Goal: Obtain resource: Obtain resource

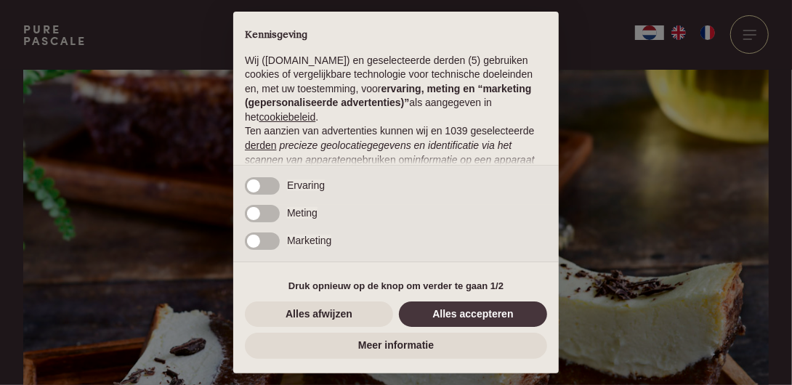
scroll to position [198, 0]
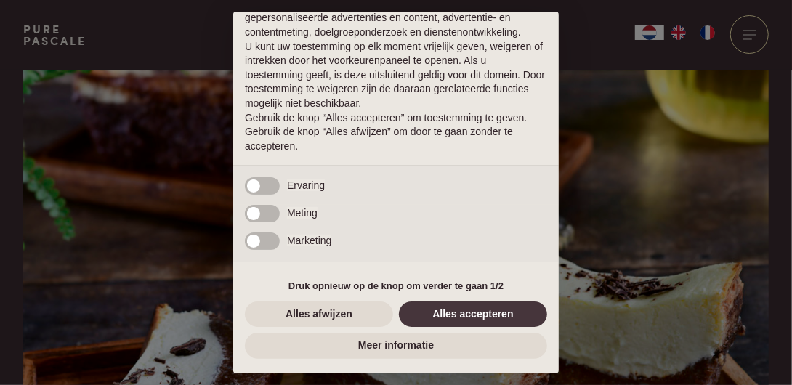
click at [481, 309] on button "Alles accepteren" at bounding box center [473, 315] width 148 height 26
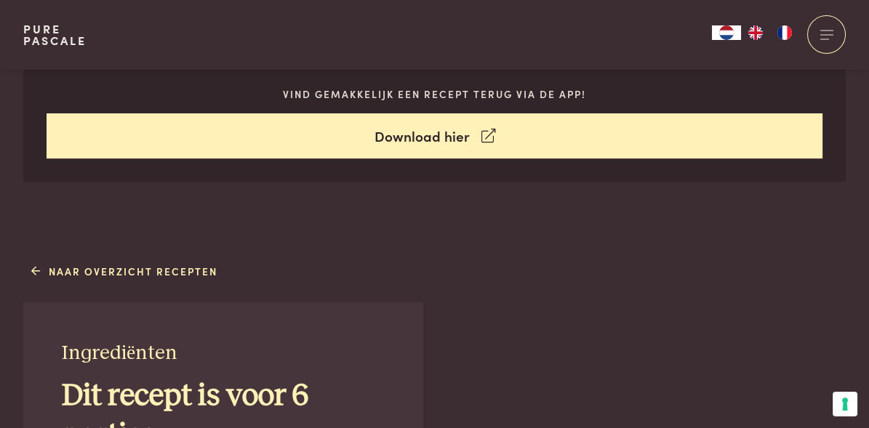
scroll to position [773, 0]
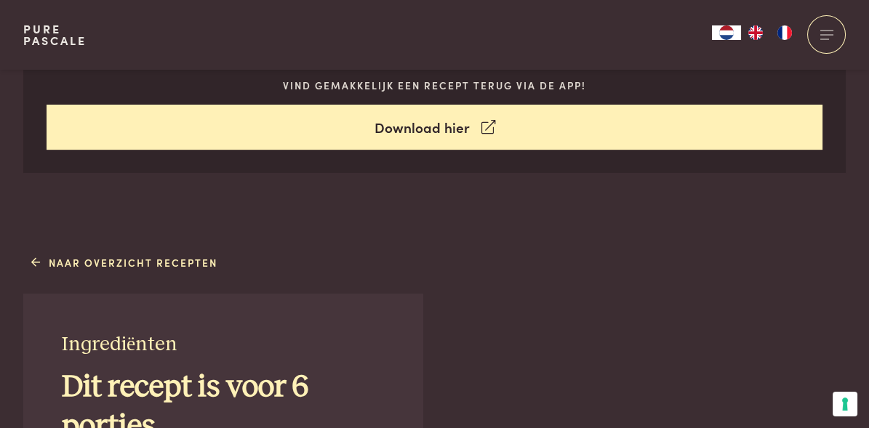
drag, startPoint x: 60, startPoint y: 111, endPoint x: 213, endPoint y: 356, distance: 288.6
drag, startPoint x: 213, startPoint y: 356, endPoint x: 100, endPoint y: 257, distance: 150.9
copy div "Ingrediënten Dit recept is voor 6 porties VOOR DE BROWNIELAAG: 100 g dessertcho…"
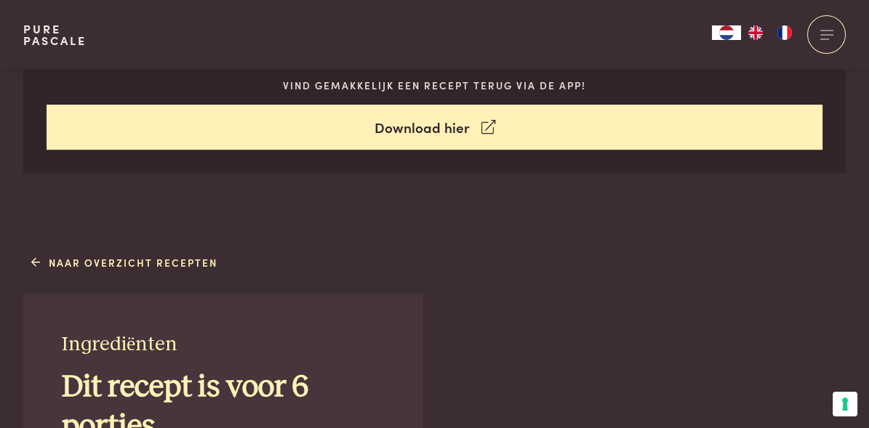
click at [0, 0] on div at bounding box center [0, 0] width 0 height 0
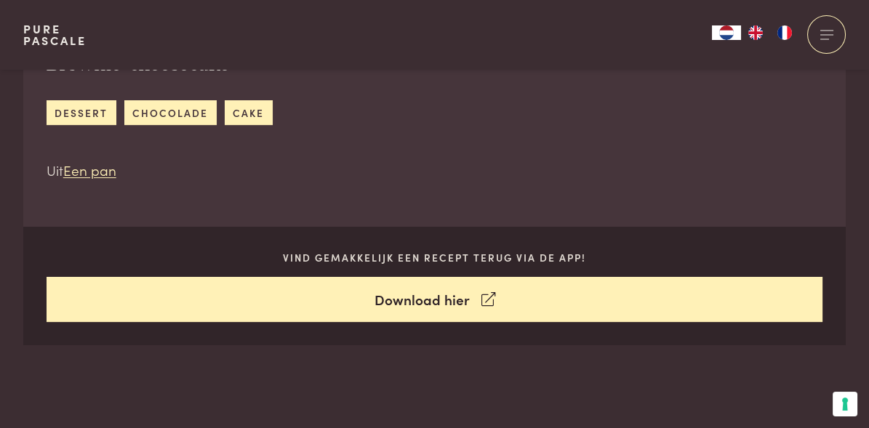
scroll to position [606, 0]
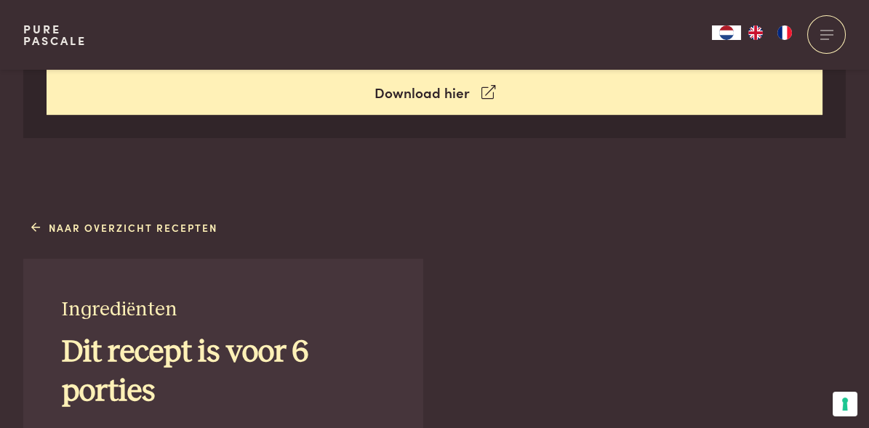
scroll to position [821, 0]
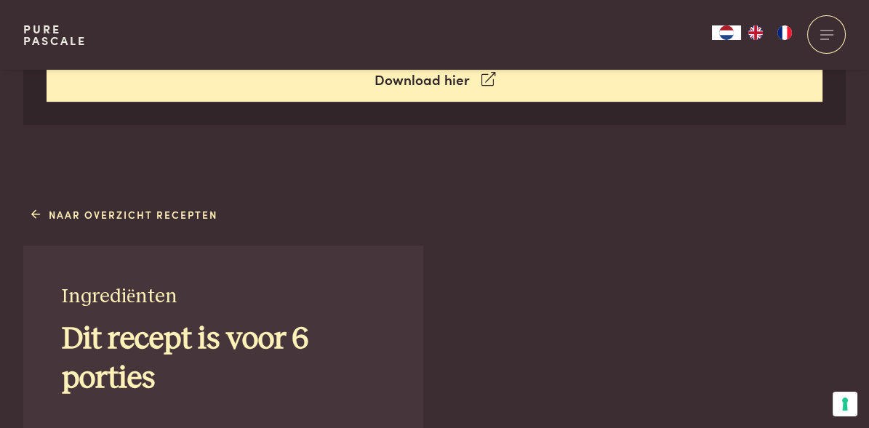
drag, startPoint x: 518, startPoint y: 83, endPoint x: 655, endPoint y: 289, distance: 247.6
drag, startPoint x: 655, startPoint y: 289, endPoint x: 543, endPoint y: 246, distance: 120.1
copy div "Snijd de boter in stukjes en breek de chocolade in stukken. Laat beide samen sm…"
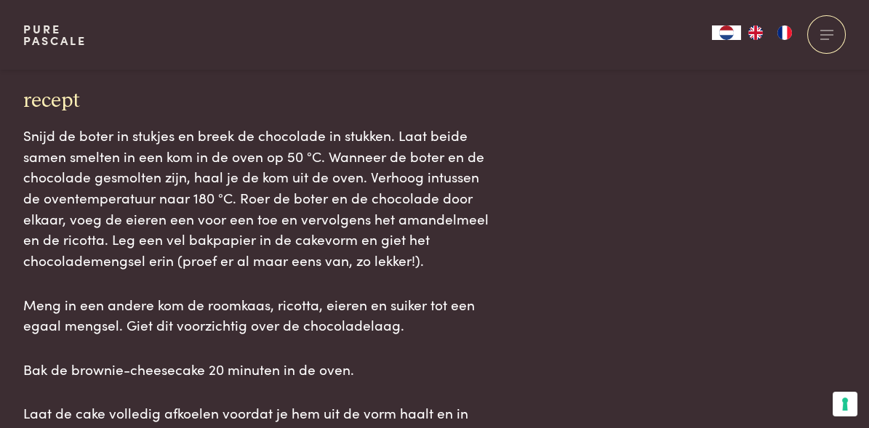
scroll to position [1769, 0]
drag, startPoint x: 93, startPoint y: 84, endPoint x: 303, endPoint y: 368, distance: 353.4
click at [303, 368] on main "Bereiding: 40 min. Brownie-cheesecake dessert [GEOGRAPHIC_DATA] cake Uit Een pa…" at bounding box center [434, 103] width 869 height 3744
drag, startPoint x: 303, startPoint y: 368, endPoint x: 200, endPoint y: 295, distance: 126.2
copy div "TIP: DESSERTCHOCOLADE Dessertchocolade is speciaal ontwikkeld om te verwerken i…"
